Goal: Information Seeking & Learning: Learn about a topic

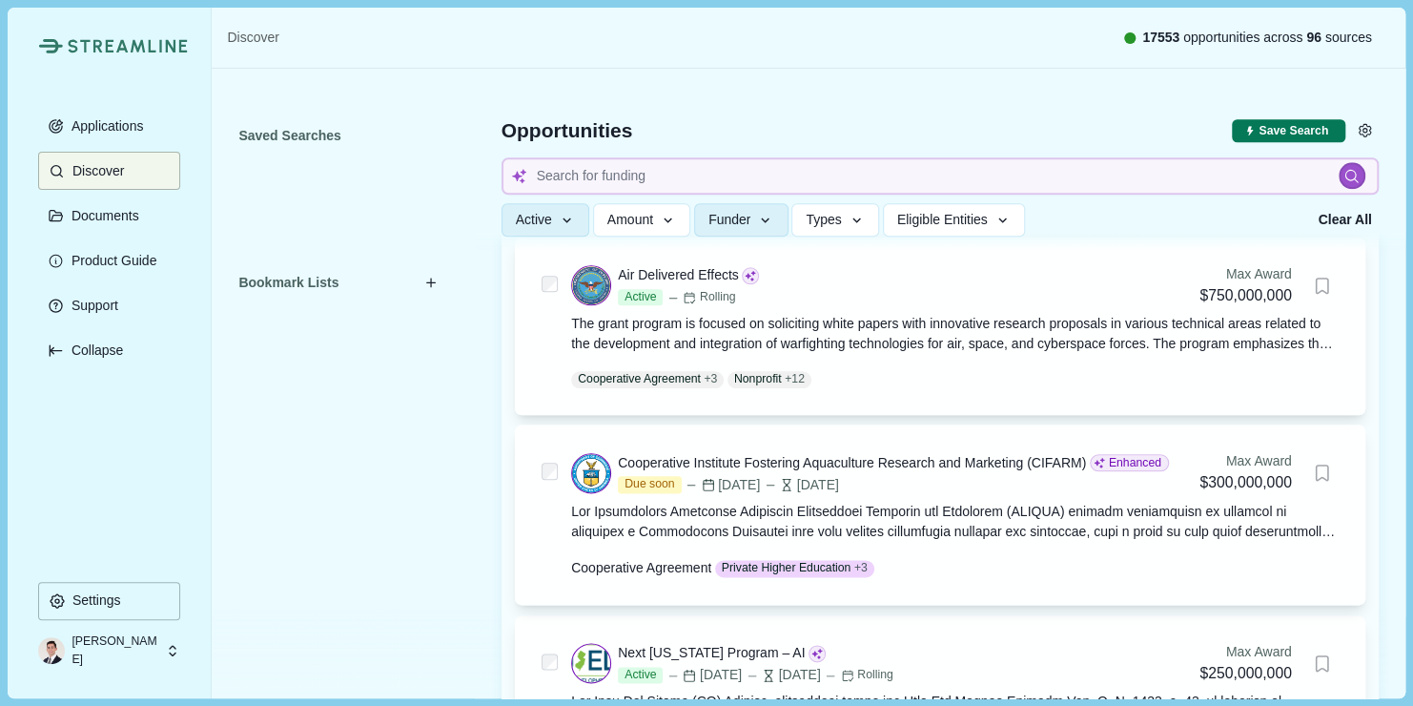
scroll to position [956, 0]
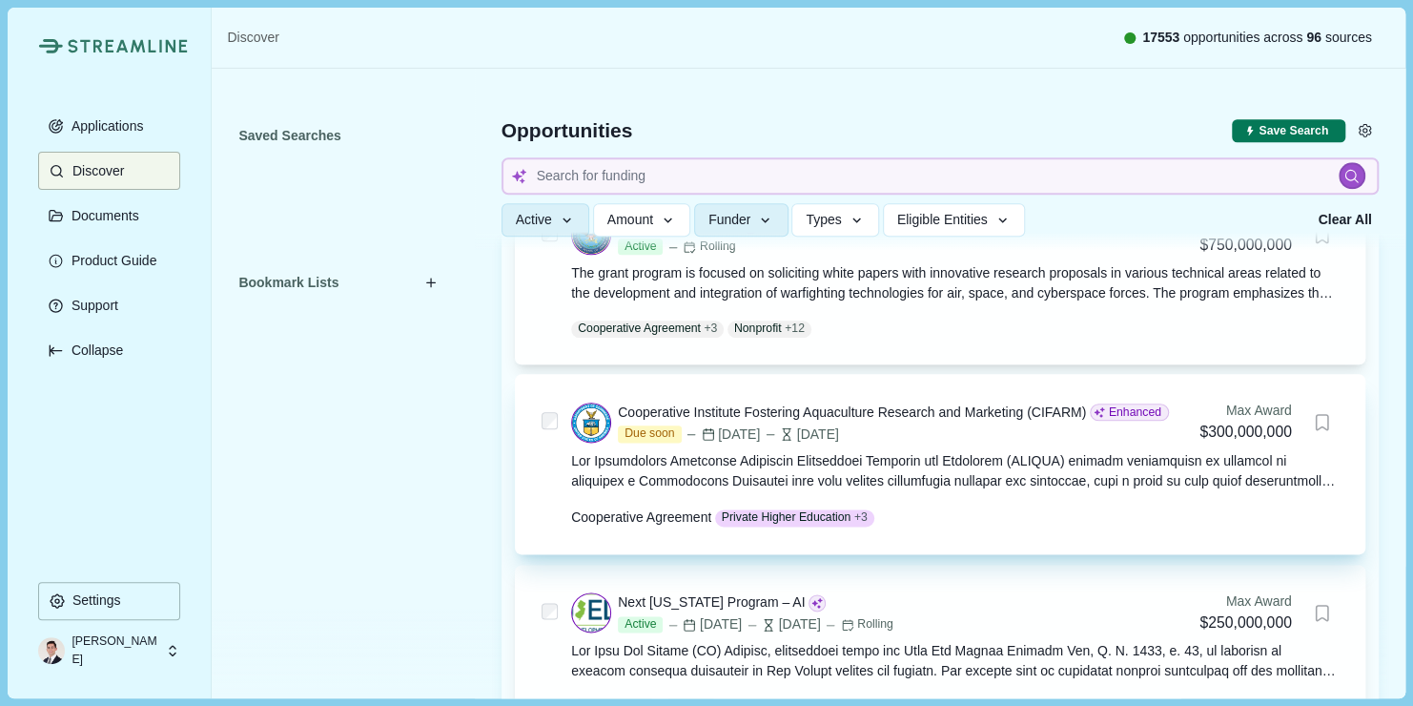
click at [984, 480] on div at bounding box center [955, 471] width 768 height 40
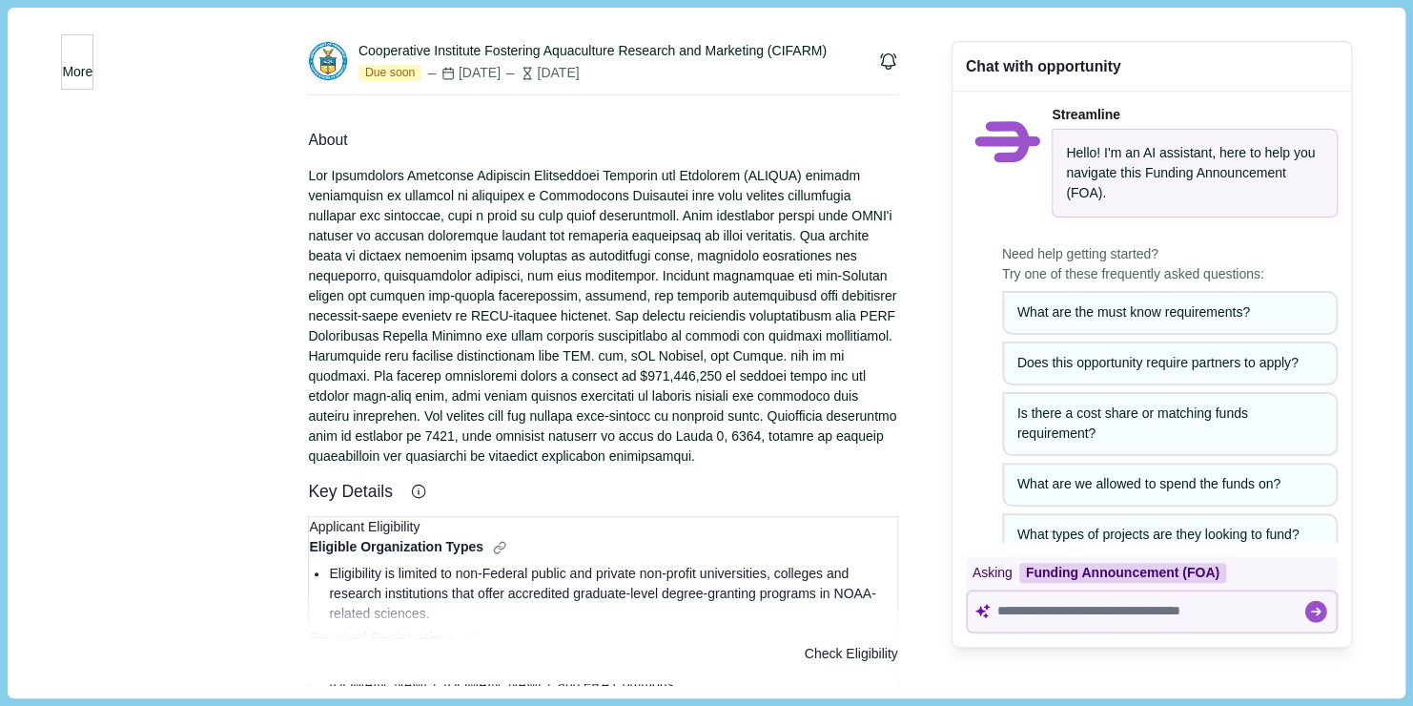
click at [93, 77] on button "More" at bounding box center [77, 61] width 32 height 55
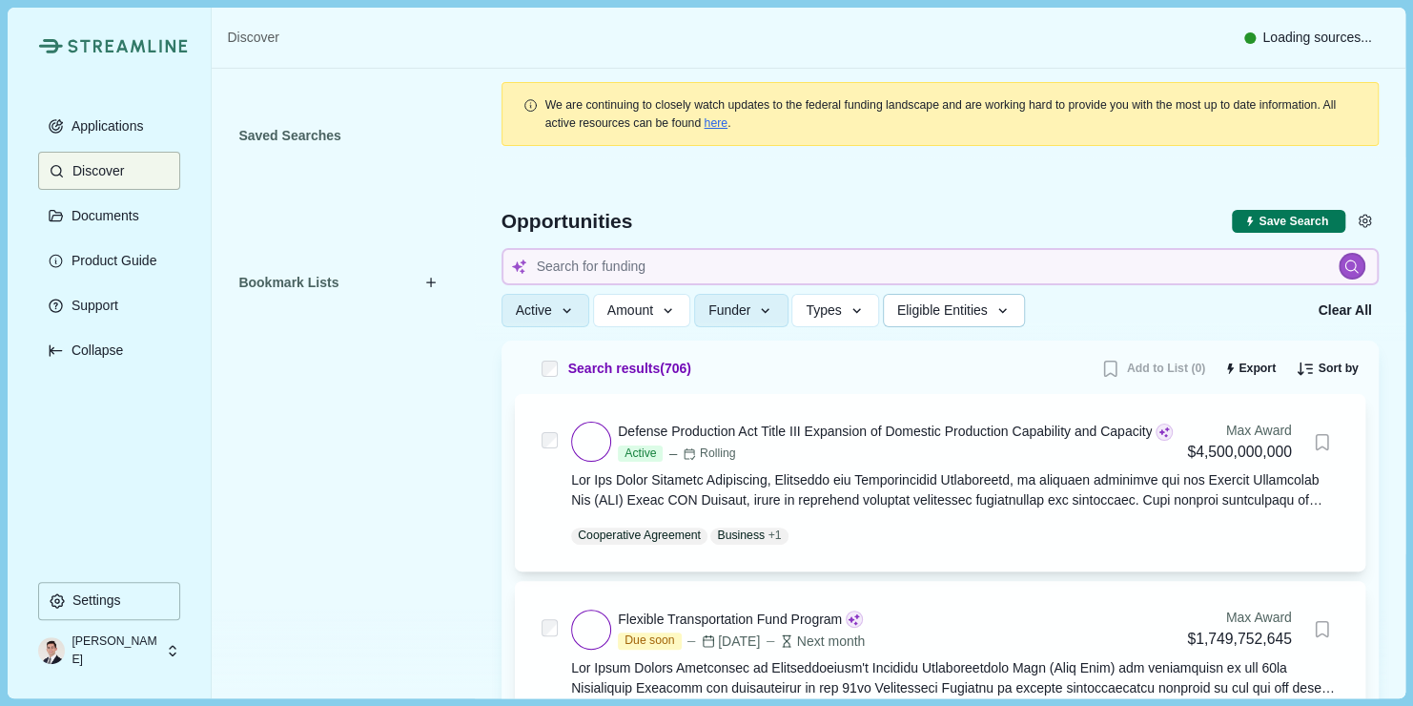
click at [976, 321] on button "Eligible Entities" at bounding box center [954, 310] width 142 height 33
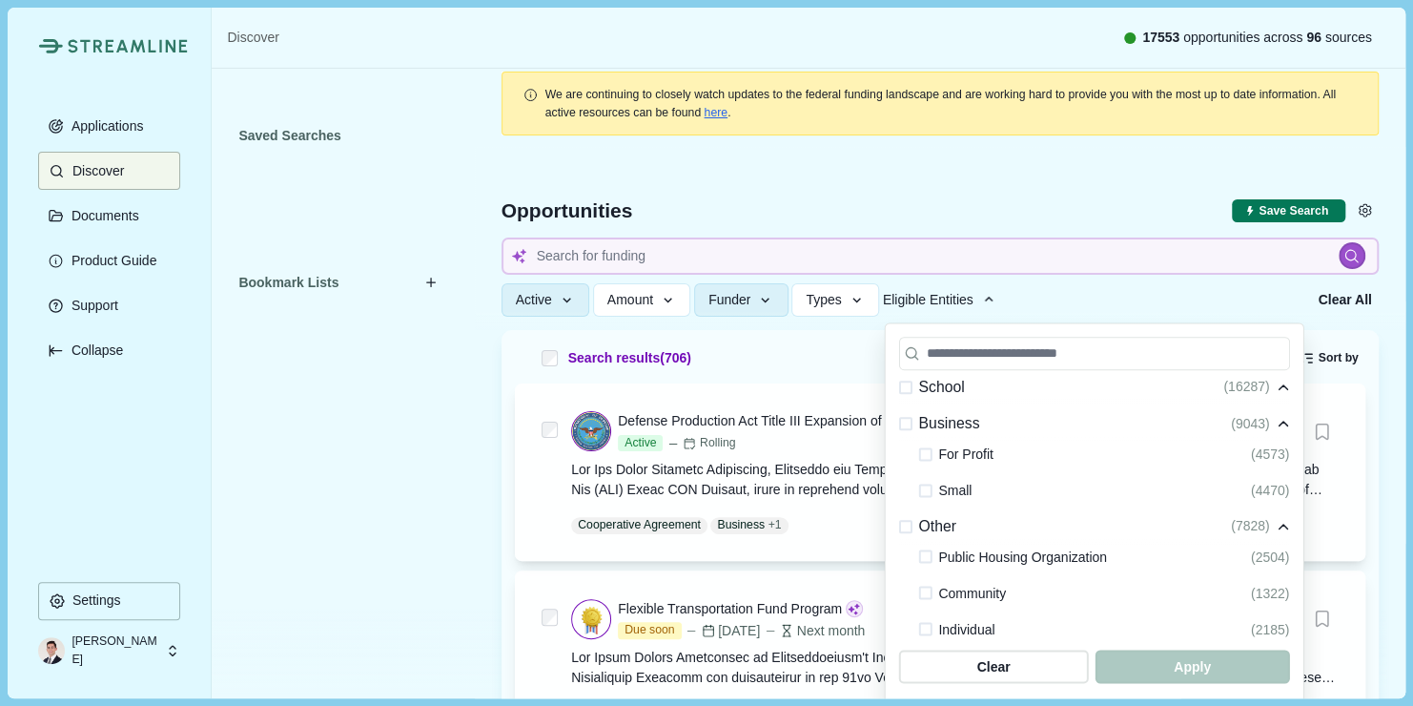
scroll to position [530, 0]
click at [918, 449] on span at bounding box center [924, 455] width 13 height 13
click at [918, 488] on span at bounding box center [924, 491] width 13 height 13
click at [1172, 682] on div "Clear Apply" at bounding box center [1093, 665] width 391 height 33
click at [1162, 671] on span "button" at bounding box center [1192, 665] width 184 height 31
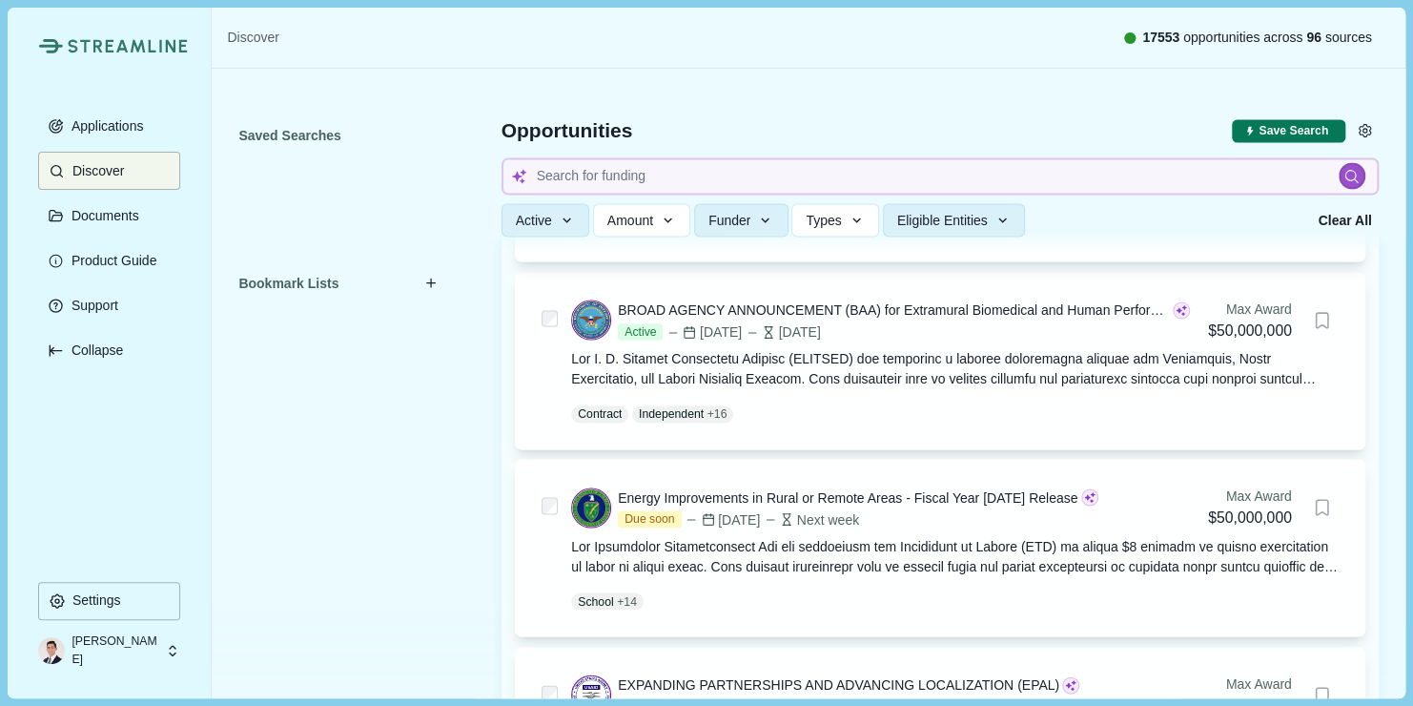
scroll to position [1623, 0]
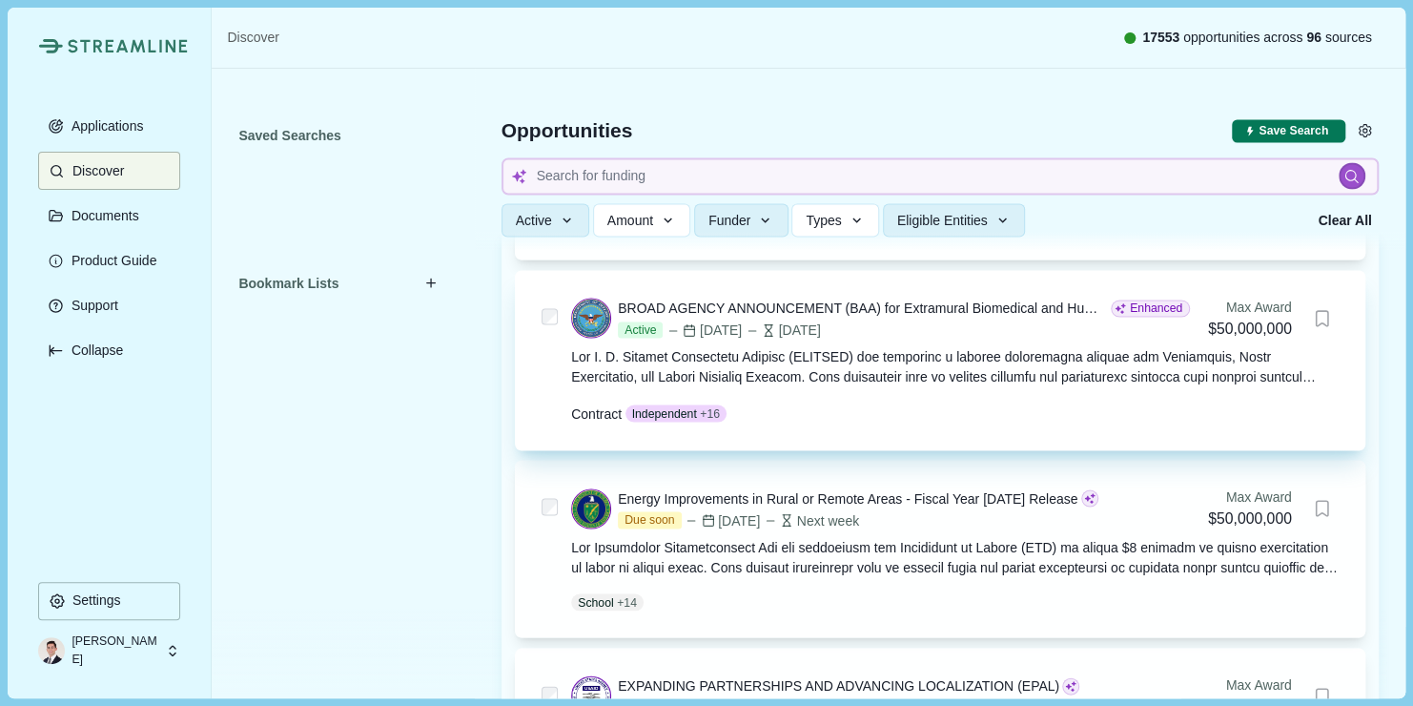
click at [935, 322] on div "Active [DATE] [DATE]" at bounding box center [904, 329] width 572 height 17
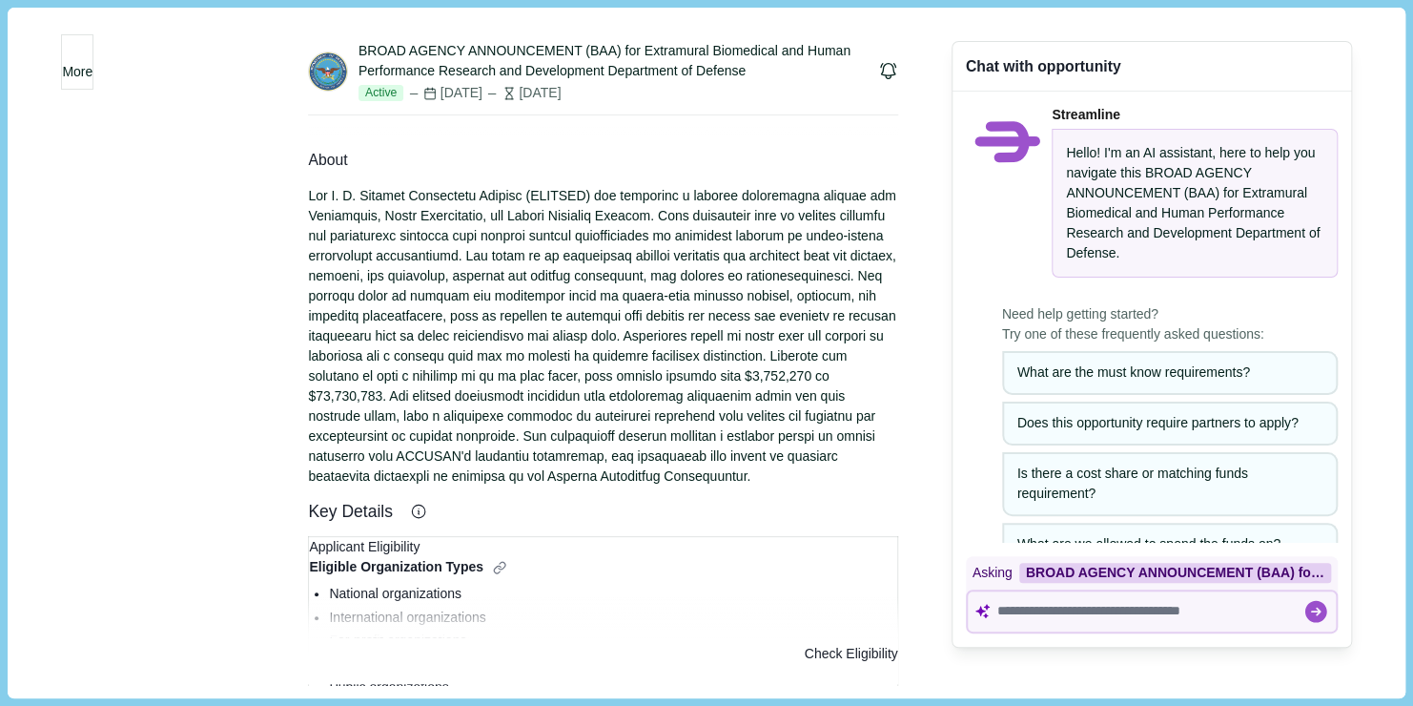
click at [129, 462] on div "More" at bounding box center [158, 352] width 194 height 663
click at [93, 55] on button "More" at bounding box center [77, 61] width 32 height 55
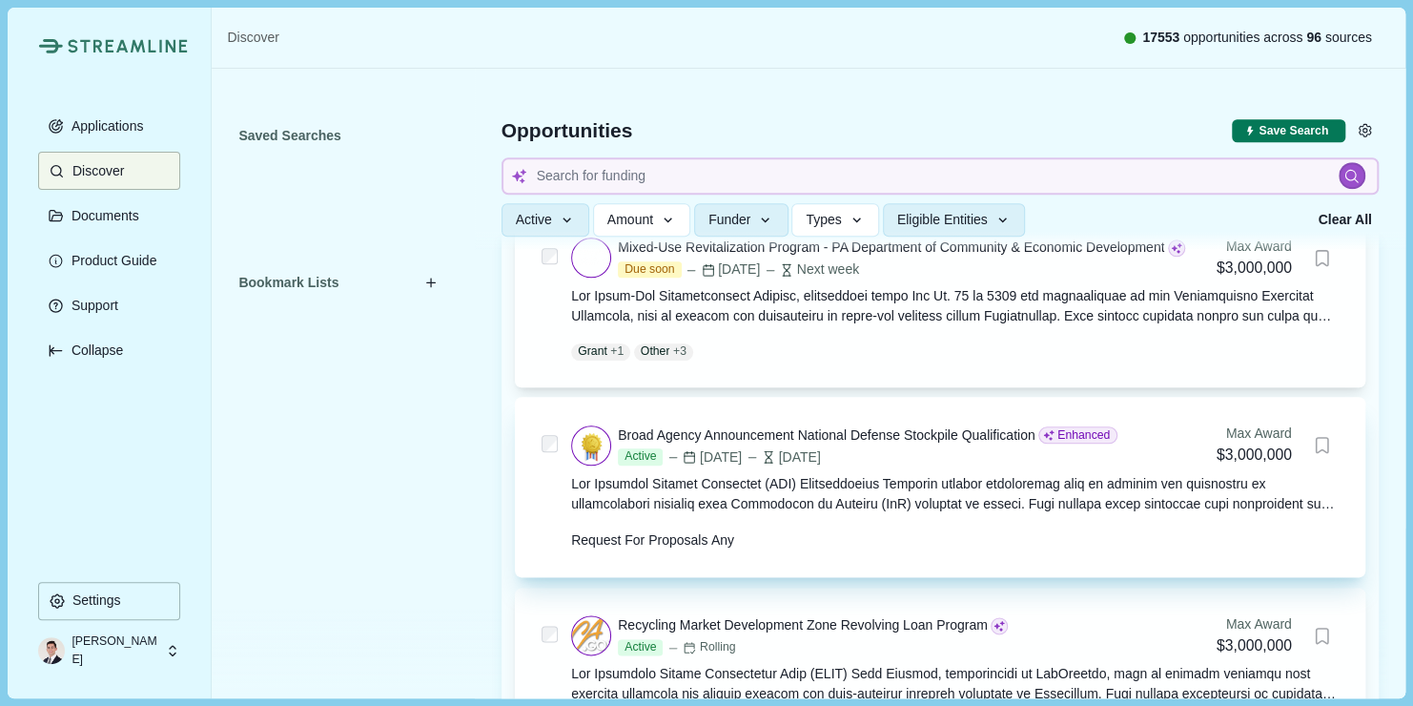
scroll to position [11584, 0]
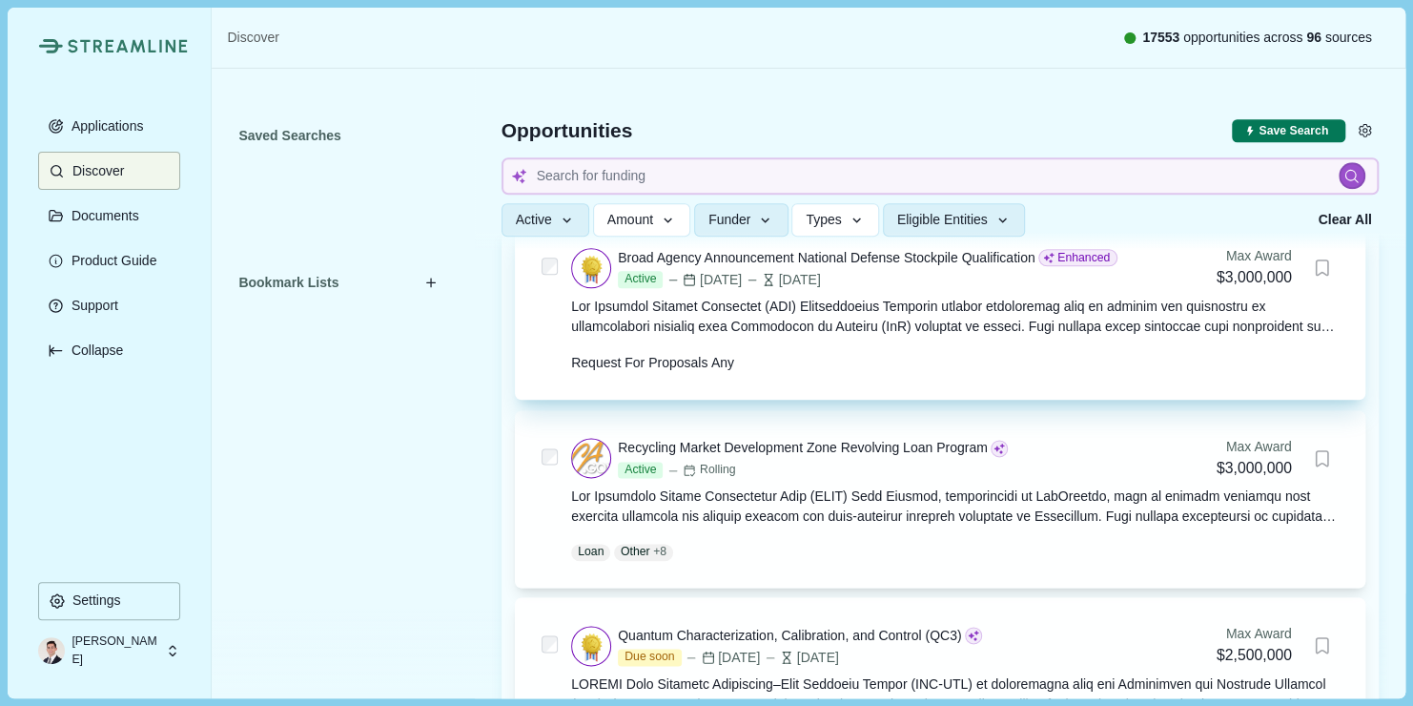
click at [884, 315] on div at bounding box center [955, 317] width 768 height 40
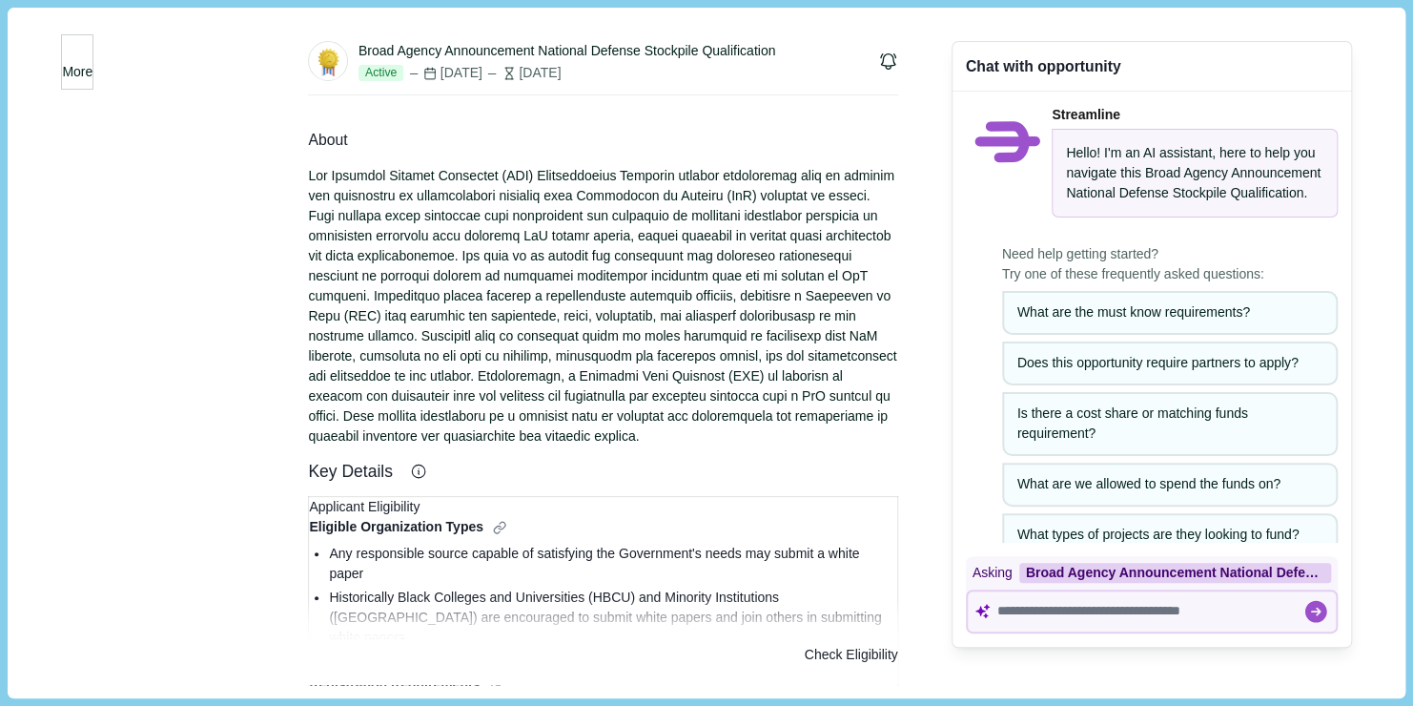
click at [93, 76] on button "More" at bounding box center [77, 61] width 32 height 55
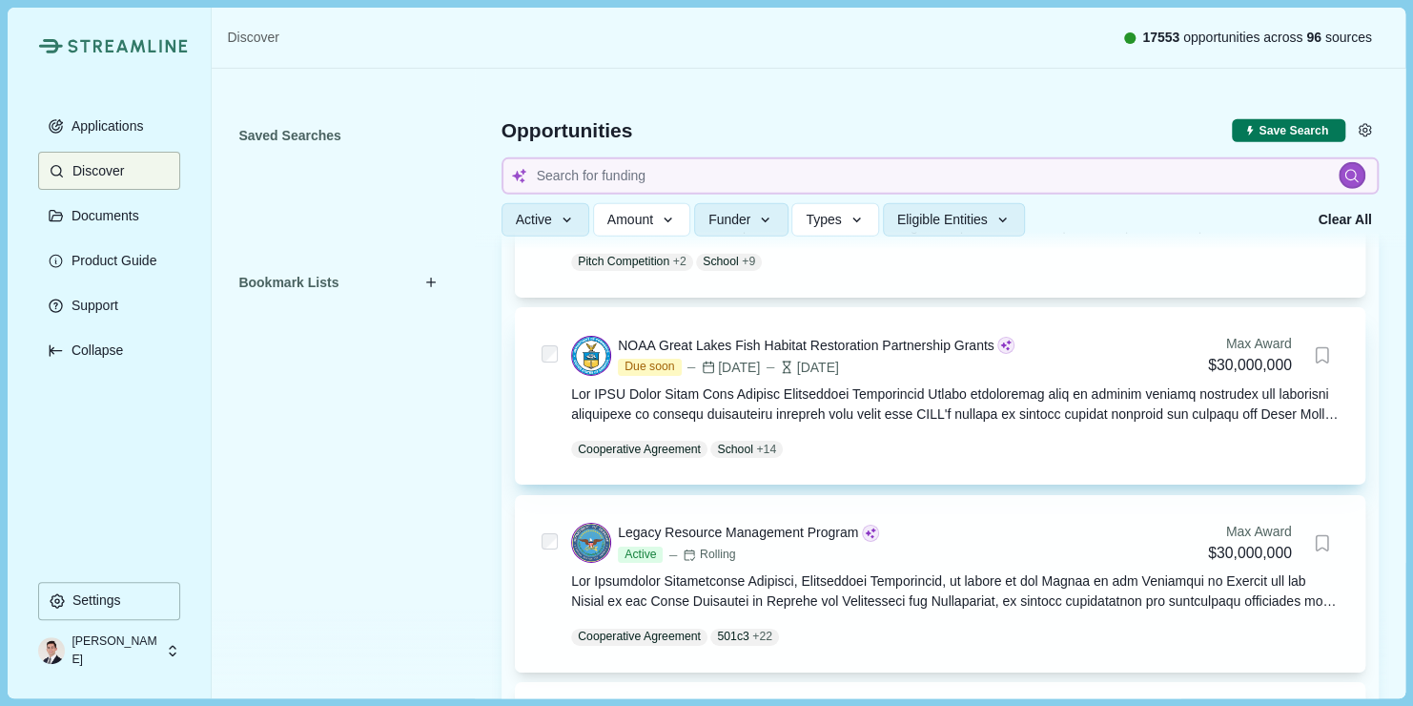
scroll to position [3326, 0]
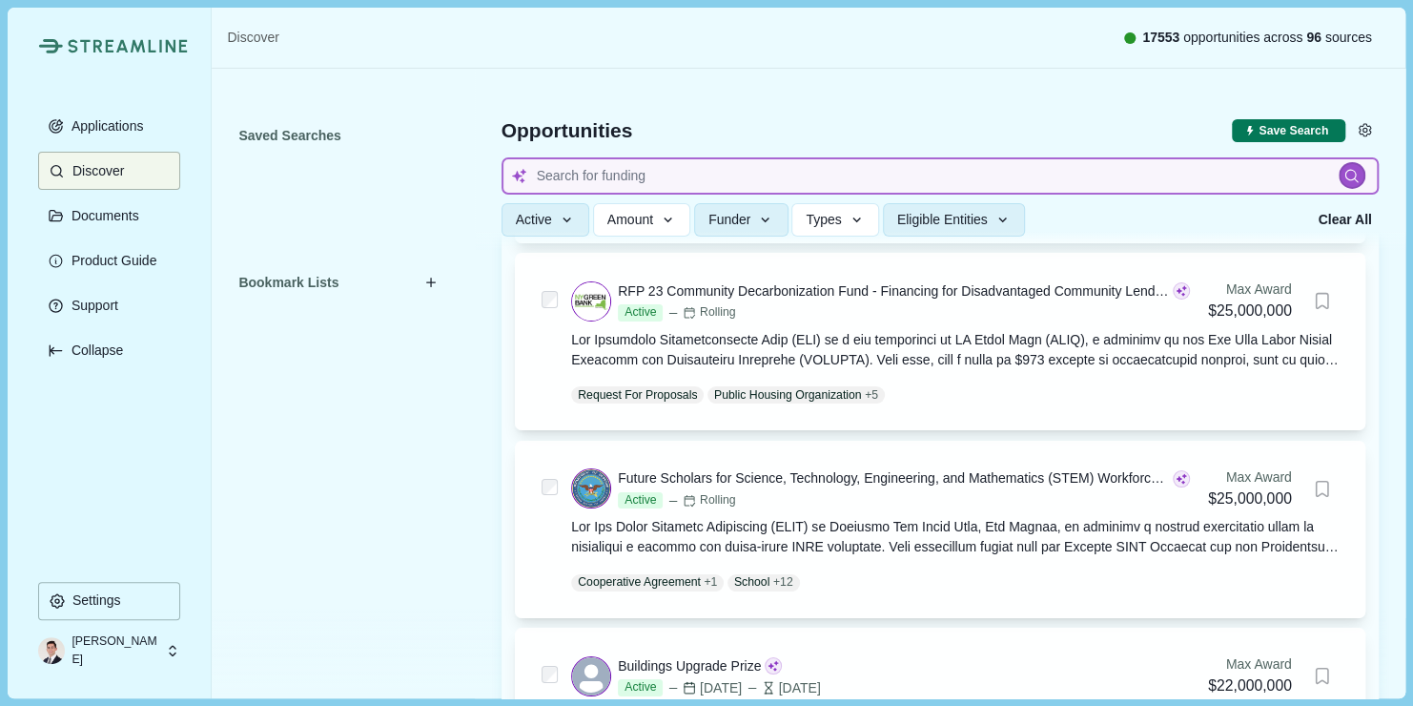
click at [600, 161] on input at bounding box center [940, 175] width 877 height 37
type input "diagnostics"
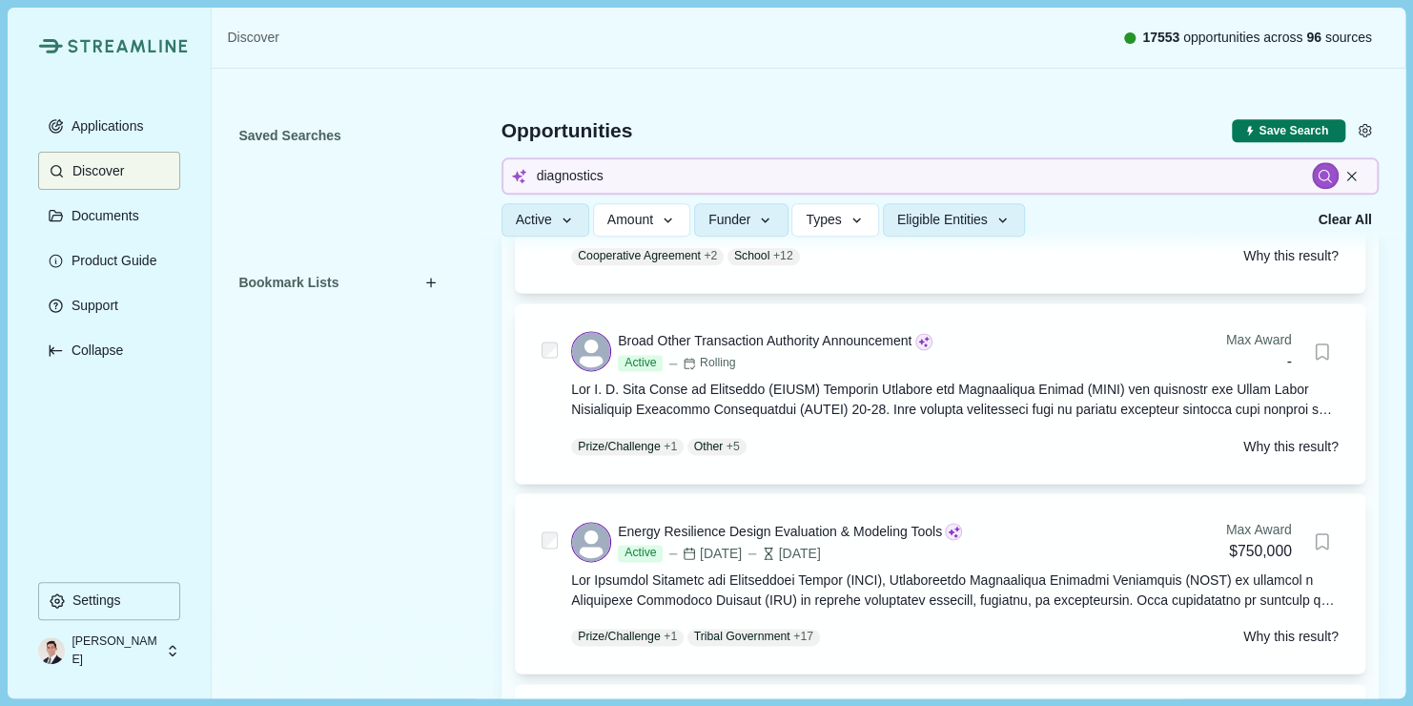
scroll to position [4421, 0]
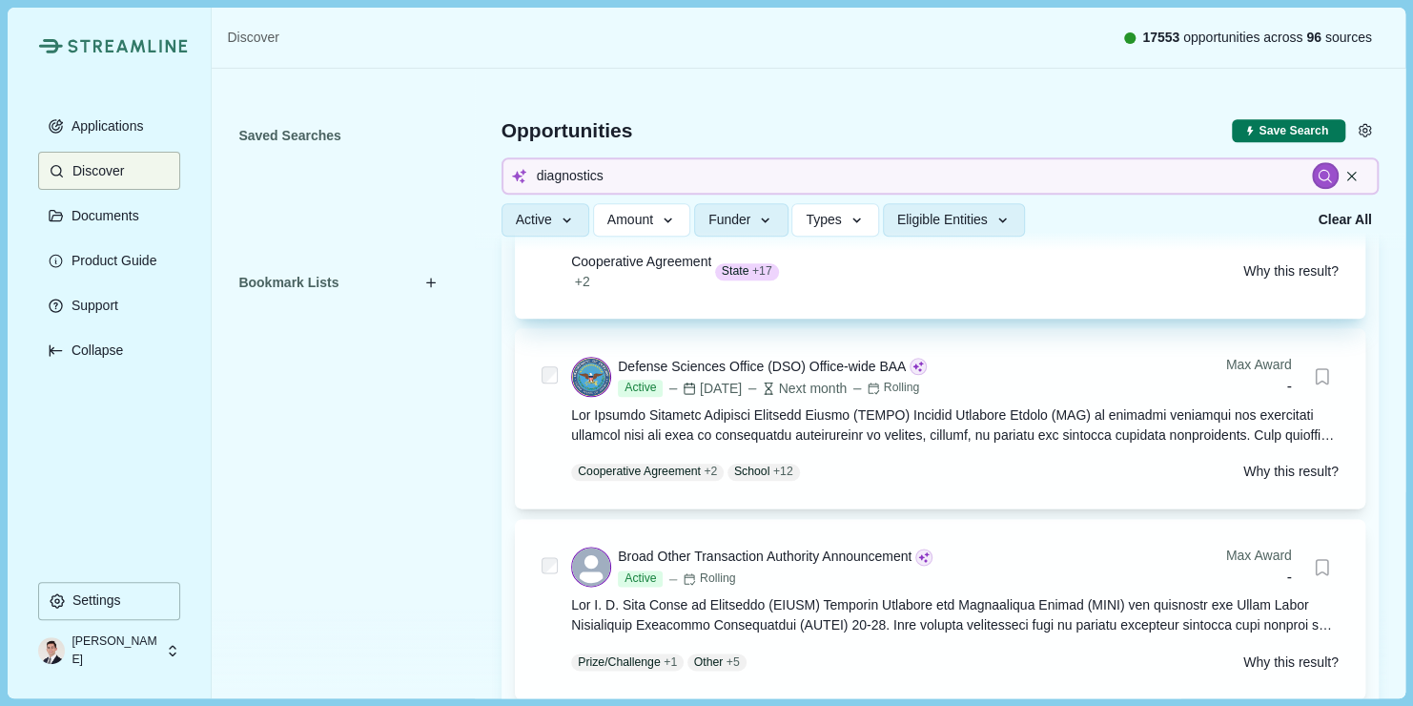
click at [812, 235] on div at bounding box center [955, 215] width 768 height 40
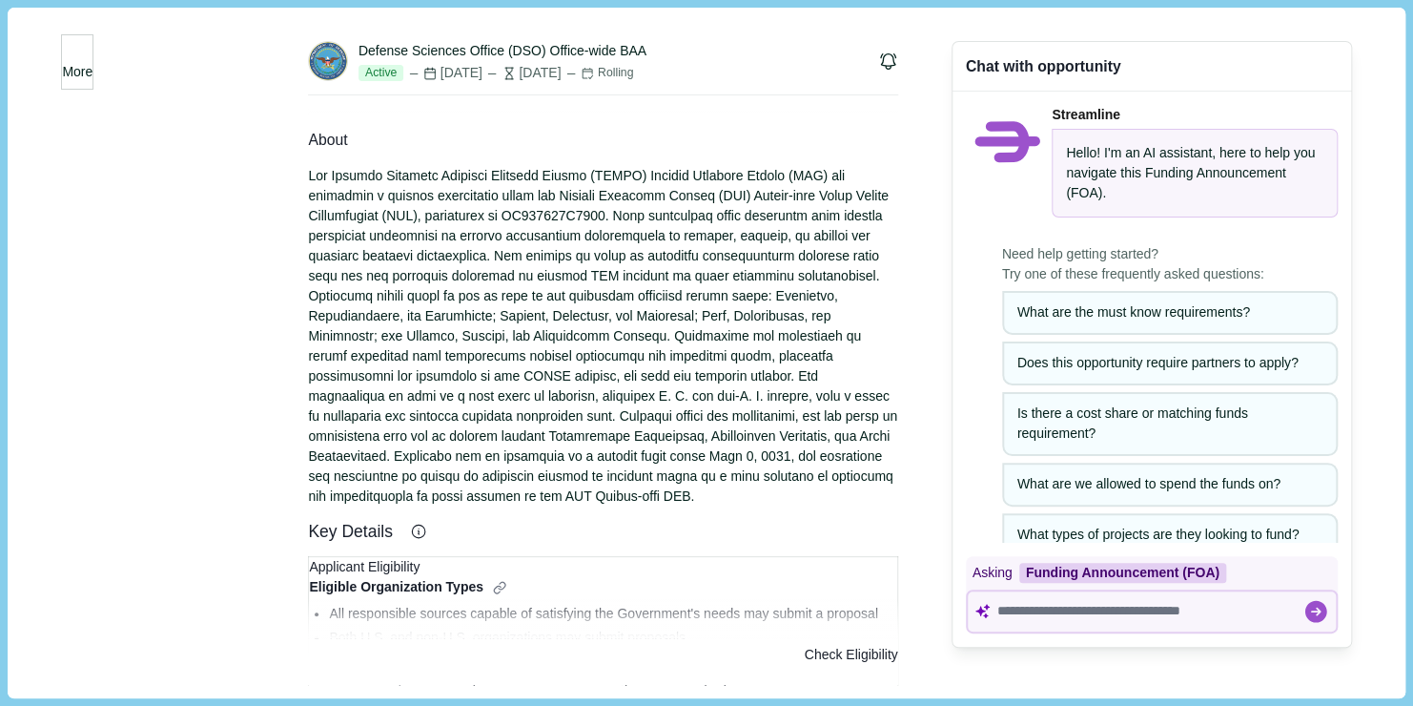
click at [77, 56] on icon "button" at bounding box center [77, 56] width 0 height 0
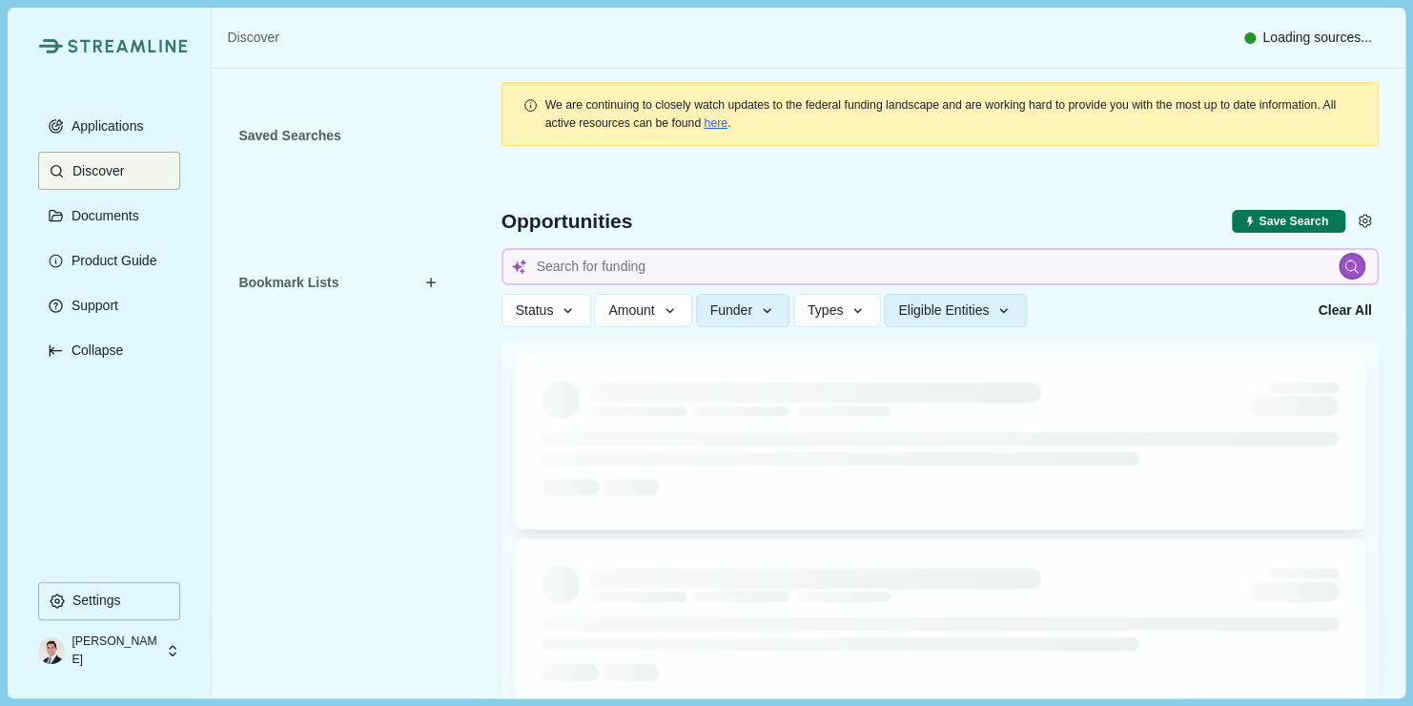
type input "diagnostics"
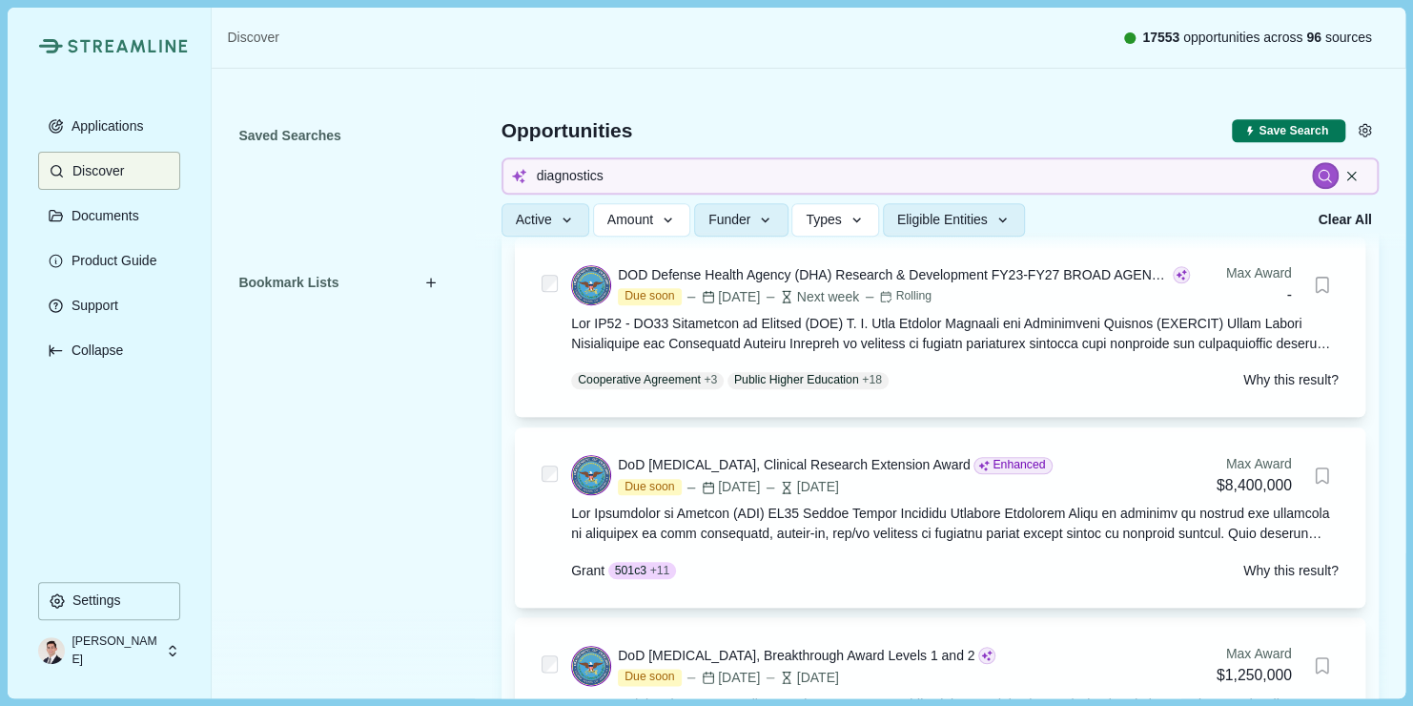
scroll to position [698, 0]
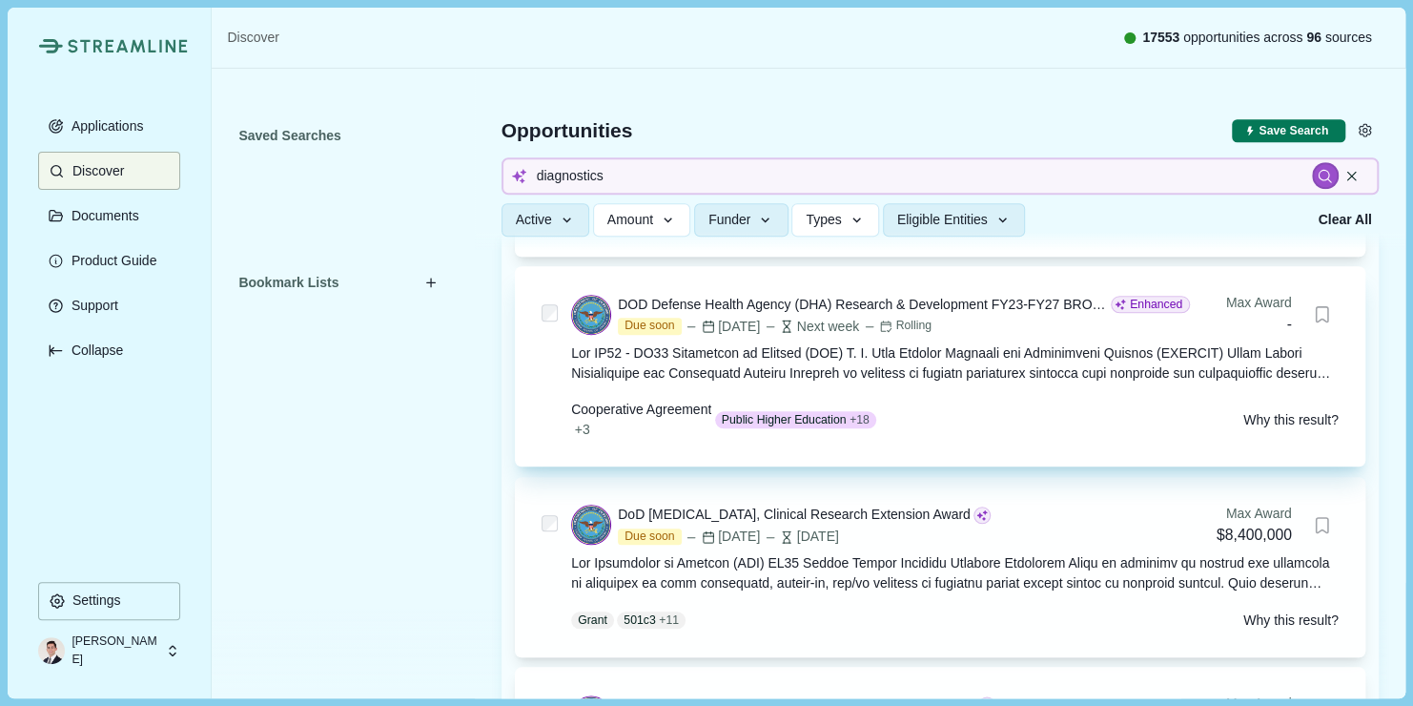
click at [1073, 383] on div at bounding box center [955, 363] width 768 height 40
